Goal: Task Accomplishment & Management: Manage account settings

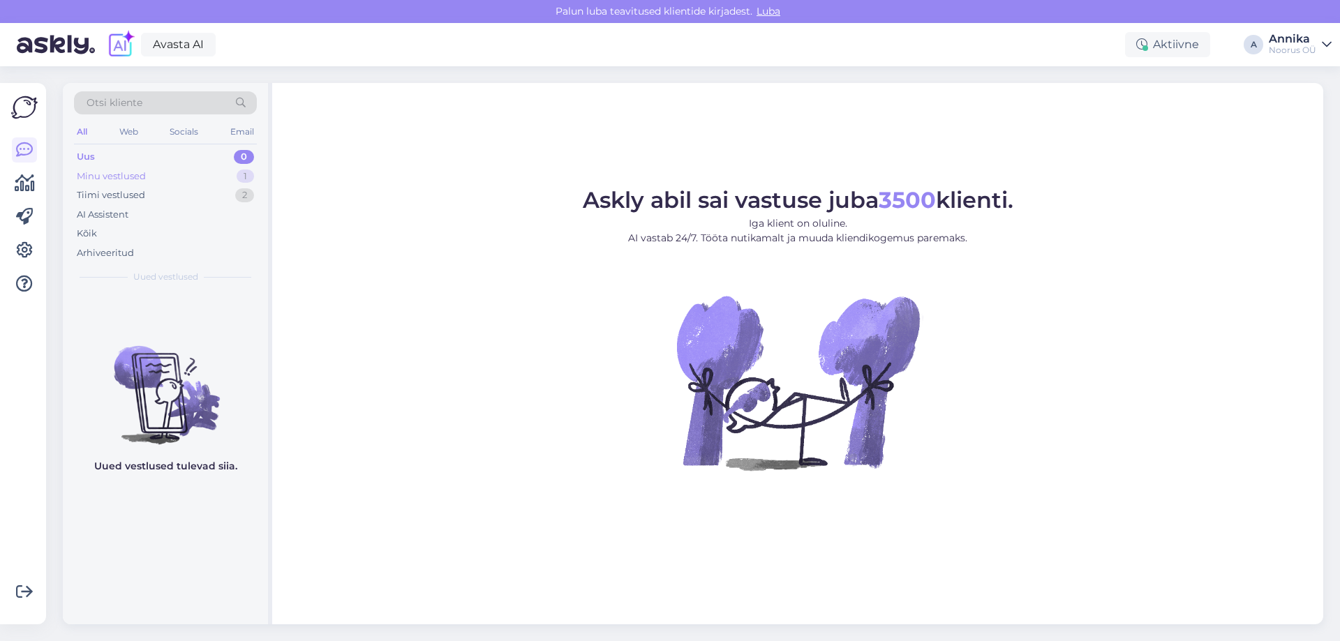
click at [148, 178] on div "Minu vestlused 1" at bounding box center [165, 177] width 183 height 20
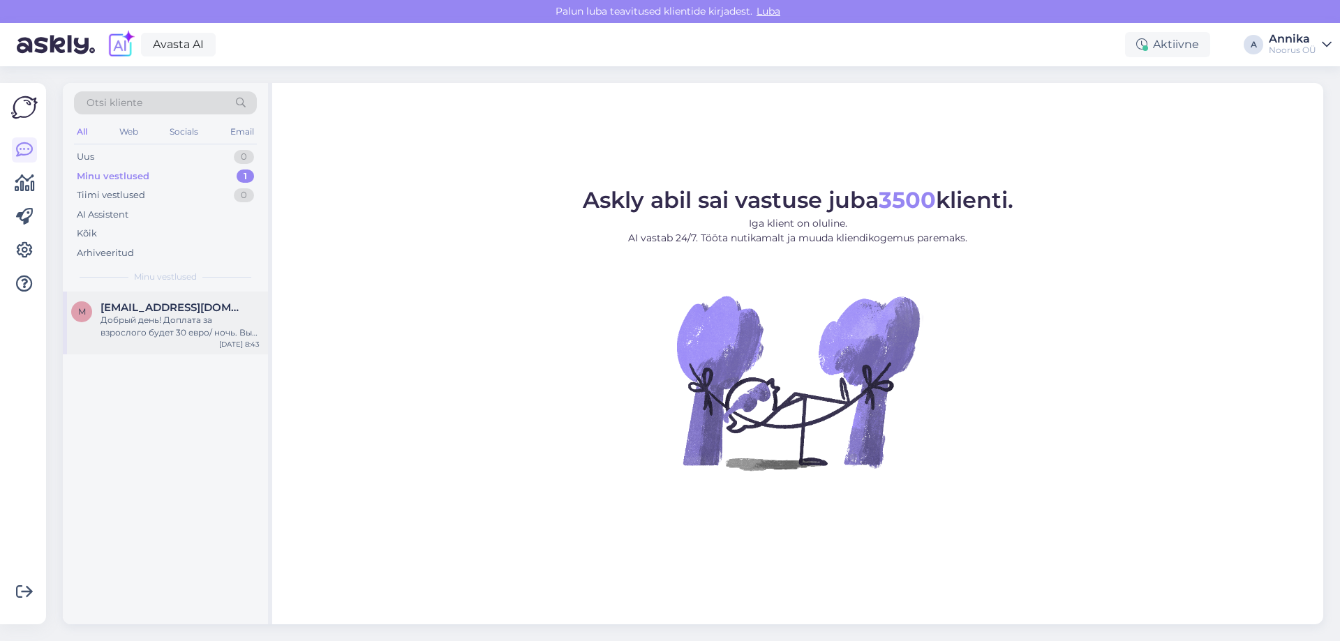
click at [147, 307] on span "[EMAIL_ADDRESS][DOMAIN_NAME]" at bounding box center [172, 307] width 145 height 13
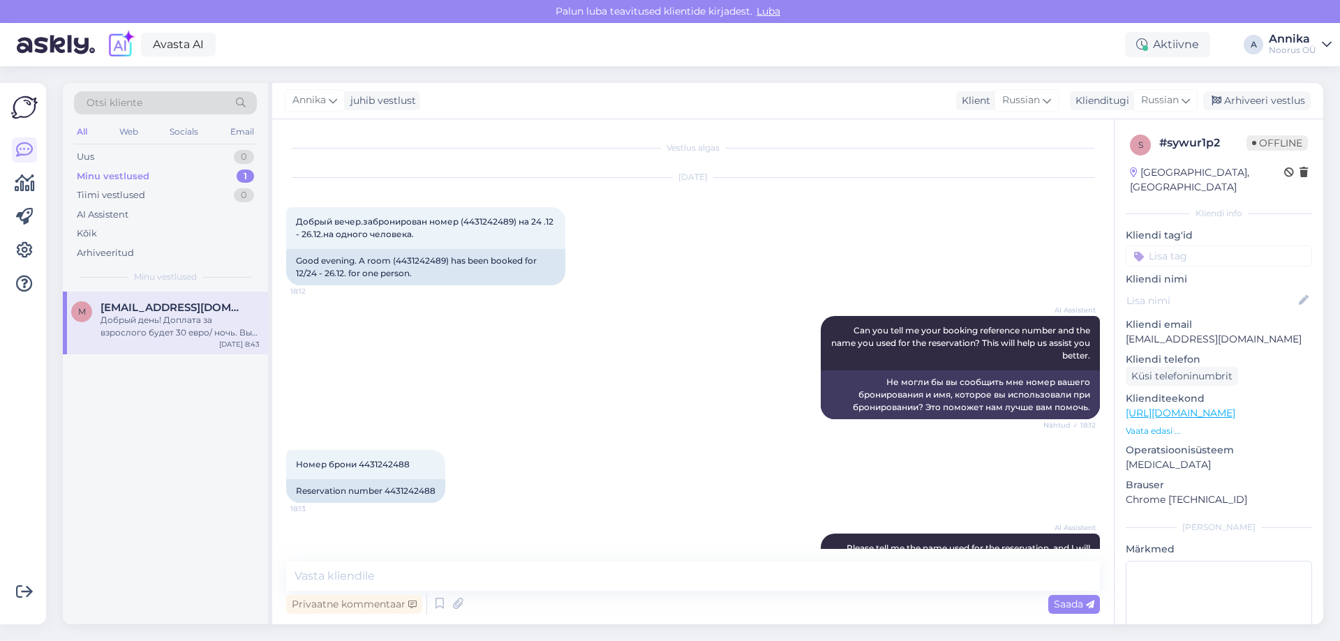
scroll to position [973, 0]
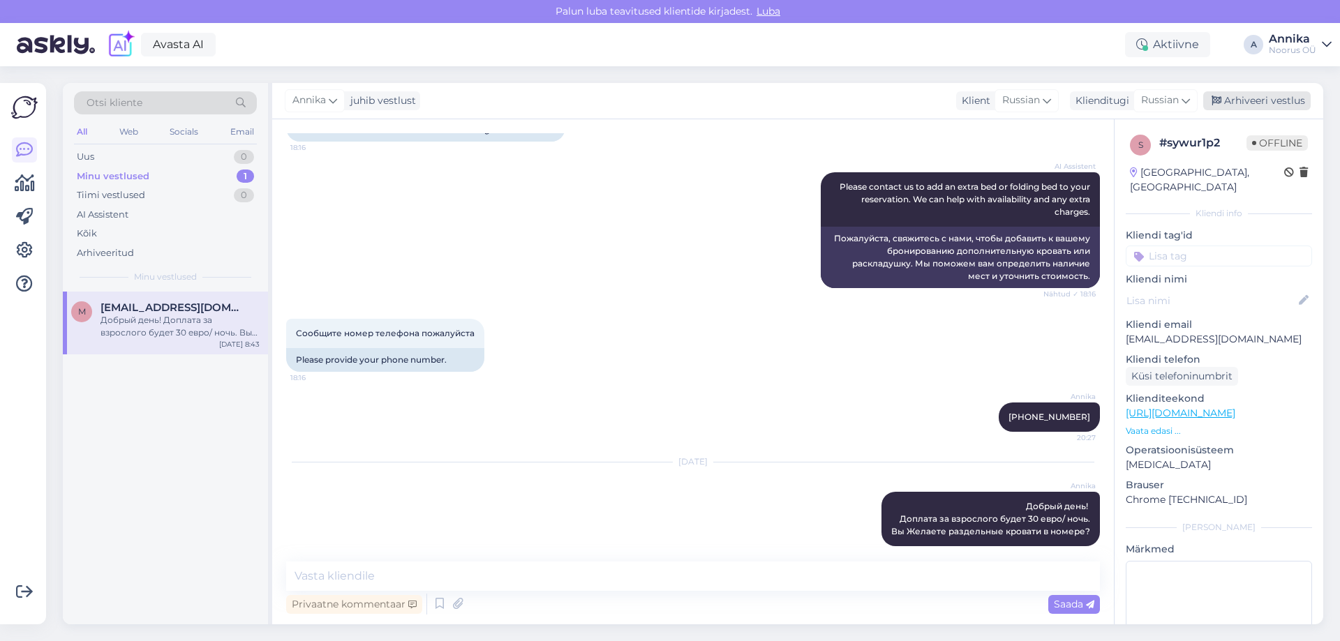
click at [1240, 98] on div "Arhiveeri vestlus" at bounding box center [1256, 100] width 107 height 19
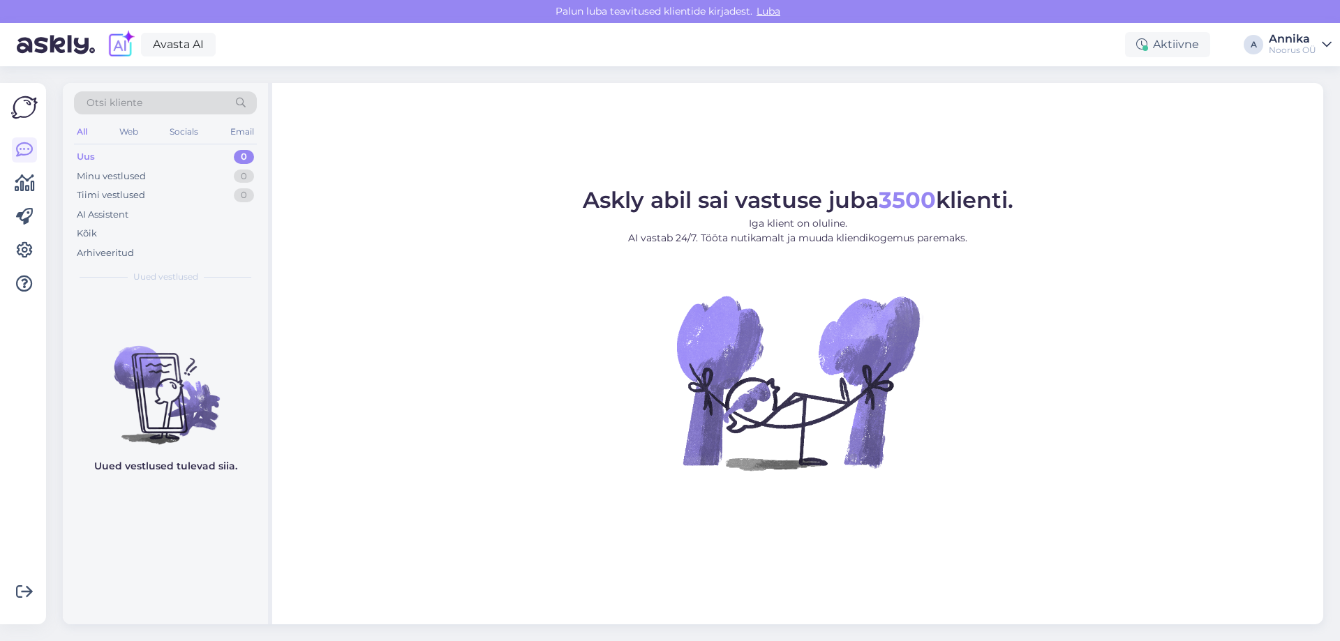
click at [1141, 219] on figure "Askly abil sai vastuse juba 3500 klienti. Iga klient on oluline. AI vastab 24/7…" at bounding box center [798, 348] width 1026 height 319
